Goal: Find specific page/section: Find specific page/section

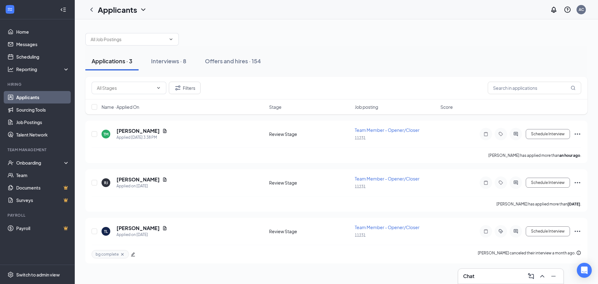
click at [106, 62] on div "Applications · 3" at bounding box center [112, 61] width 41 height 8
click at [159, 89] on icon "ChevronDown" at bounding box center [158, 87] width 5 height 5
click at [157, 87] on icon "ChevronDown" at bounding box center [158, 87] width 5 height 5
click at [179, 61] on div "Interviews · 8" at bounding box center [168, 61] width 35 height 8
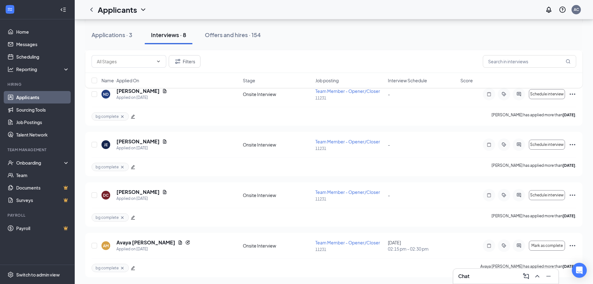
scroll to position [242, 0]
click at [217, 37] on div "Offers and hires · 154" at bounding box center [233, 35] width 56 height 8
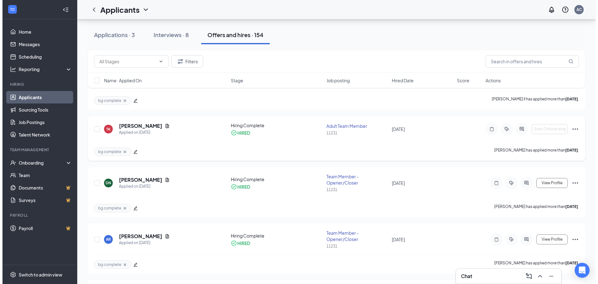
scroll to position [249, 0]
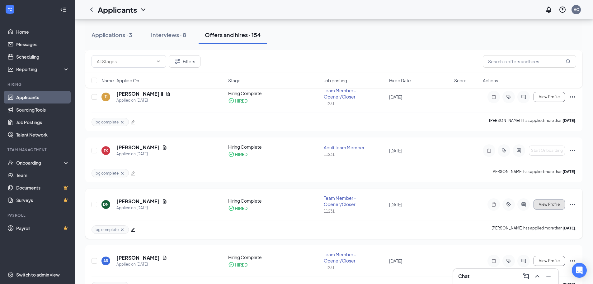
click at [540, 204] on span "View Profile" at bounding box center [549, 204] width 21 height 4
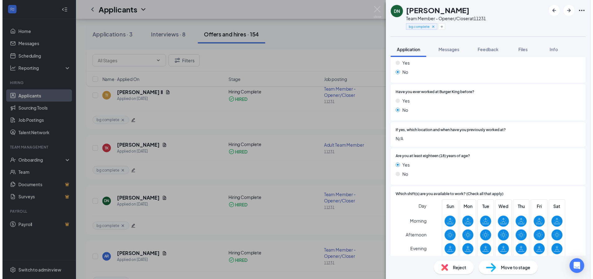
scroll to position [125, 0]
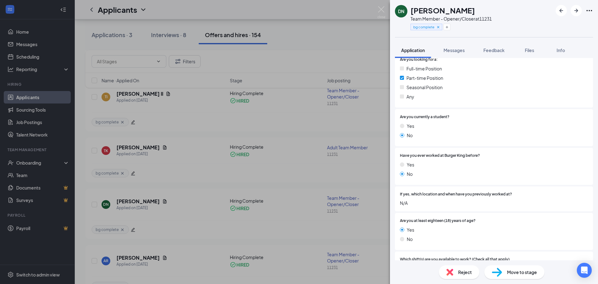
click at [213, 82] on div "DN [PERSON_NAME] Team Member - Opener/Closer at 11231 bg complete Application M…" at bounding box center [299, 142] width 598 height 284
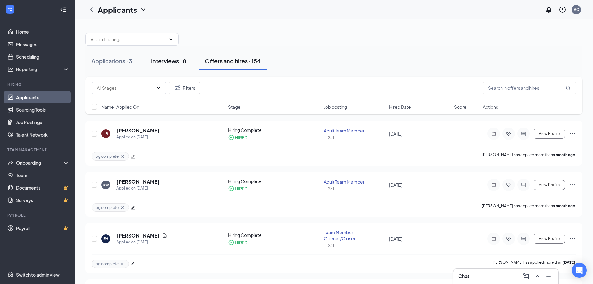
click at [171, 58] on div "Interviews · 8" at bounding box center [168, 61] width 35 height 8
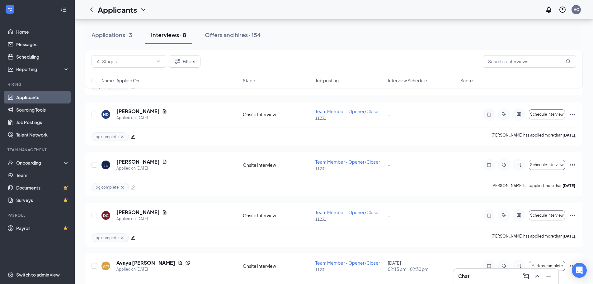
scroll to position [242, 0]
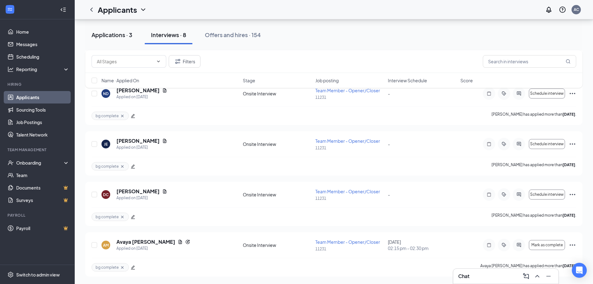
click at [112, 28] on button "Applications · 3" at bounding box center [111, 35] width 53 height 19
